Goal: Check status: Check status

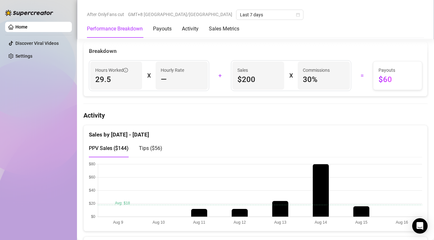
scroll to position [247, 0]
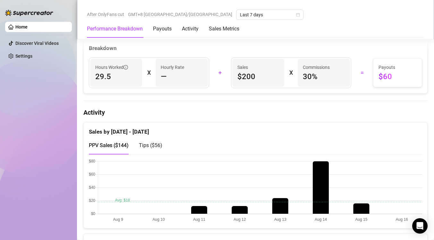
click at [151, 149] on div "Tips ( $56 )" at bounding box center [150, 146] width 23 height 8
click at [117, 143] on span "PPV Sales ( $144 )" at bounding box center [109, 146] width 40 height 6
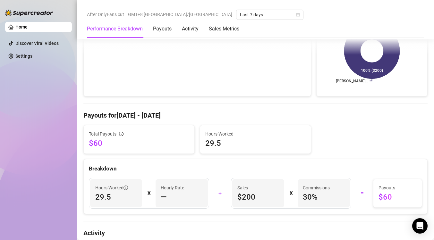
scroll to position [0, 0]
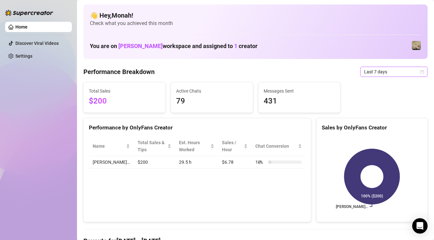
click at [382, 71] on span "Last 7 days" at bounding box center [394, 72] width 60 height 10
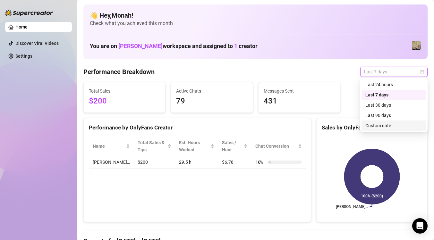
click at [378, 127] on div "Custom date" at bounding box center [394, 125] width 57 height 7
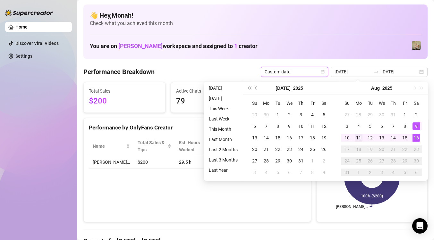
type input "[DATE]"
click at [360, 137] on div "11" at bounding box center [359, 138] width 8 height 8
type input "[DATE]"
click at [418, 125] on div "9" at bounding box center [417, 127] width 8 height 8
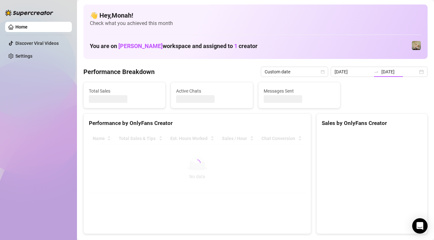
type input "[DATE]"
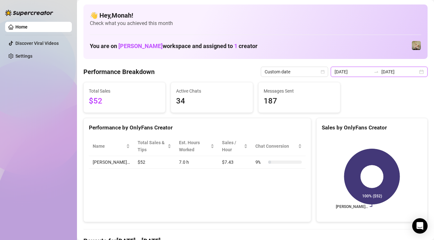
click at [401, 72] on input "[DATE]" at bounding box center [400, 71] width 37 height 7
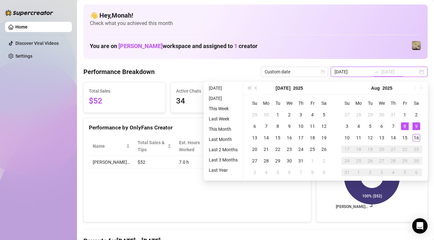
type input "[DATE]"
click at [418, 137] on div "16" at bounding box center [417, 138] width 8 height 8
click at [416, 124] on div "9" at bounding box center [417, 127] width 8 height 8
type input "[DATE]"
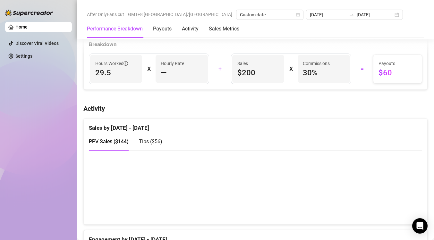
scroll to position [250, 0]
